Goal: Task Accomplishment & Management: Manage account settings

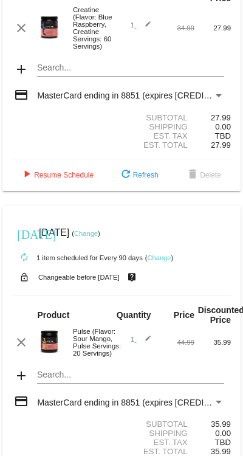
scroll to position [103, 0]
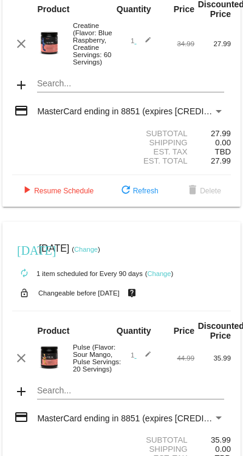
click at [216, 113] on div "Payment Method" at bounding box center [219, 111] width 6 height 3
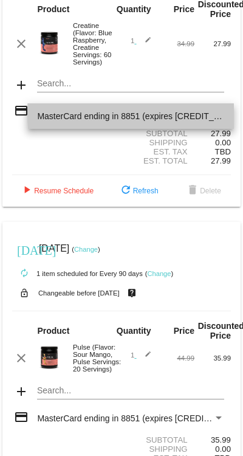
click at [218, 115] on span "MasterCard ending in 8851 (expires [CREDIT_CARD_DATA])" at bounding box center [130, 116] width 187 height 26
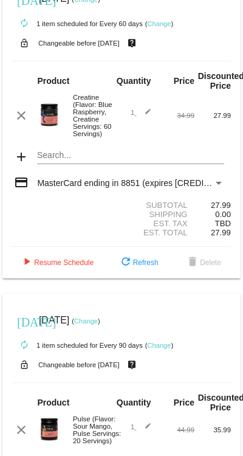
scroll to position [32, 0]
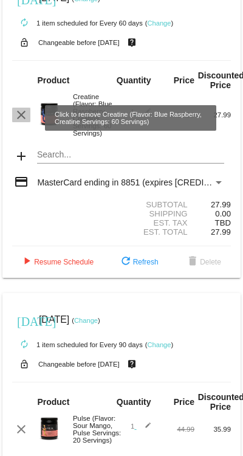
click at [22, 116] on mat-icon "clear" at bounding box center [21, 115] width 15 height 15
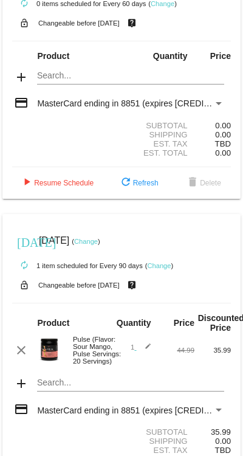
scroll to position [50, 0]
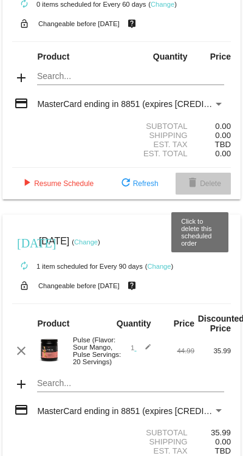
click at [220, 187] on span "delete Delete" at bounding box center [203, 183] width 36 height 9
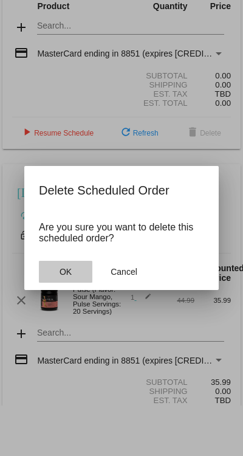
click at [62, 262] on button "OK" at bounding box center [65, 272] width 53 height 22
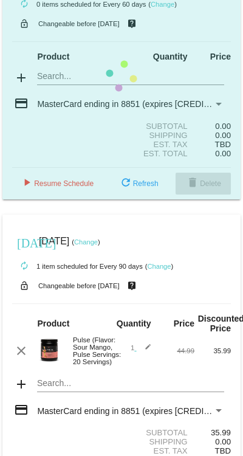
scroll to position [0, 0]
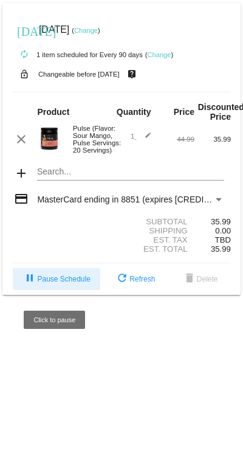
click at [62, 283] on span "pause Pause Schedule" at bounding box center [55, 279] width 67 height 9
